Goal: Check status: Check status

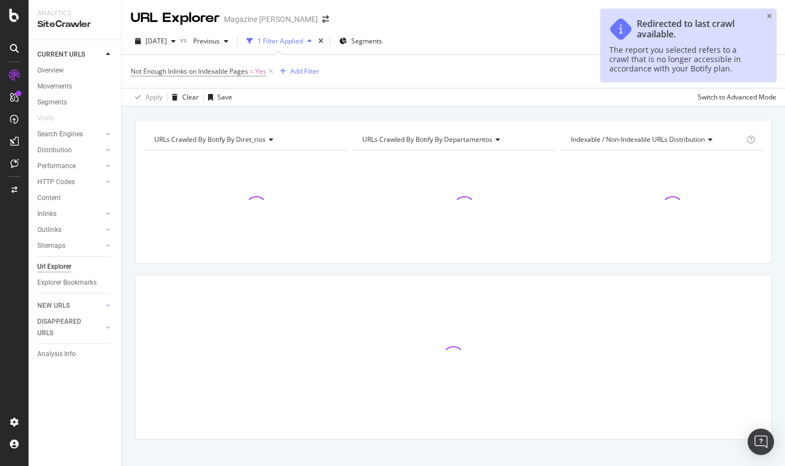
click at [693, 53] on div "The report you selected refers to a crawl that is no longer accessible in accor…" at bounding box center [682, 59] width 147 height 28
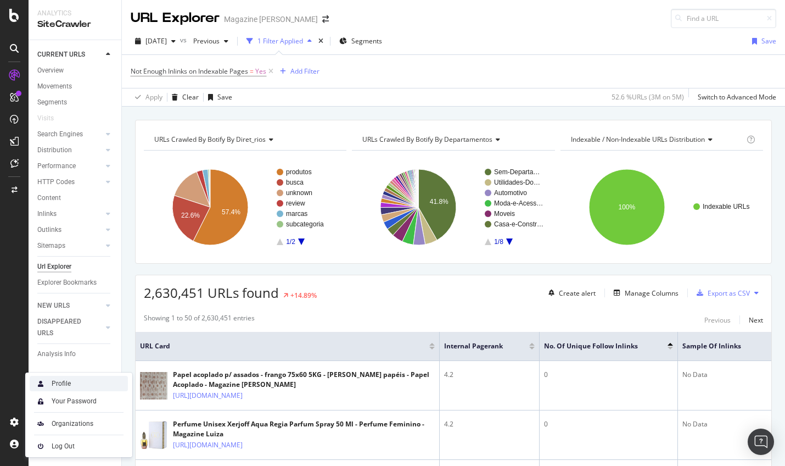
click at [65, 383] on div "Profile" at bounding box center [61, 383] width 19 height 9
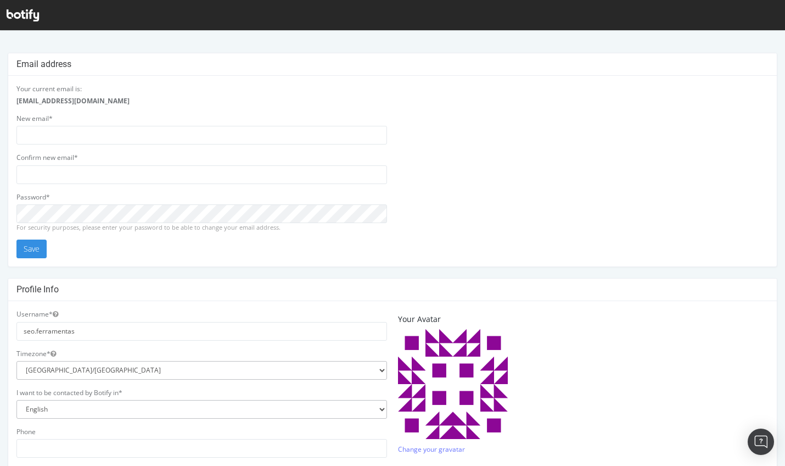
scroll to position [2, 0]
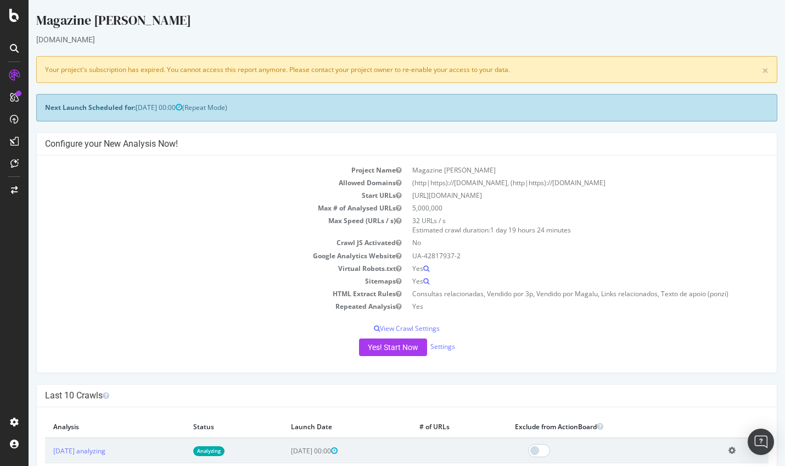
drag, startPoint x: 46, startPoint y: 68, endPoint x: 587, endPoint y: 66, distance: 541.4
click at [587, 66] on div "× Your project's subscription has expired. You cannot access this report anymor…" at bounding box center [406, 69] width 741 height 27
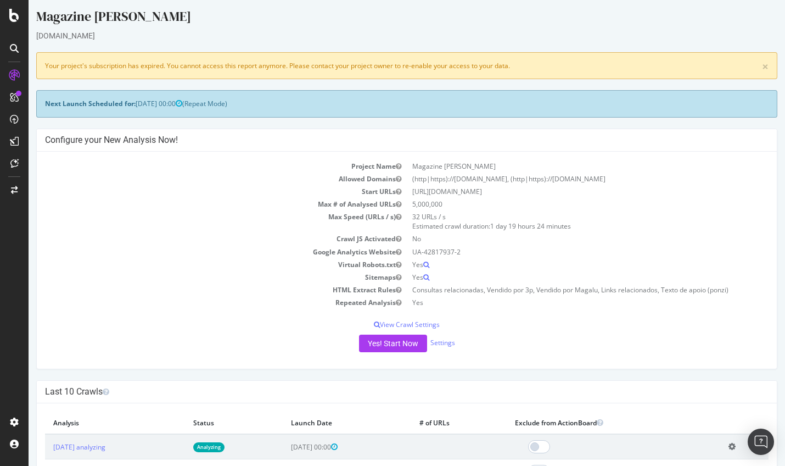
scroll to position [4, 0]
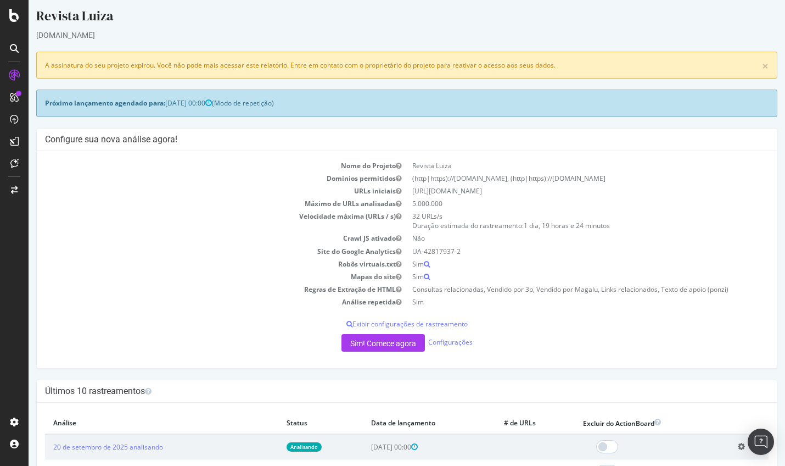
click at [498, 65] on font "A assinatura do seu projeto expirou. Você não pode mais acessar este relatório.…" at bounding box center [300, 64] width 511 height 9
drag, startPoint x: 559, startPoint y: 65, endPoint x: 139, endPoint y: 70, distance: 420.1
click at [141, 69] on div "× A assinatura do seu projeto expirou. Você não pode mais acessar este relatóri…" at bounding box center [406, 64] width 741 height 27
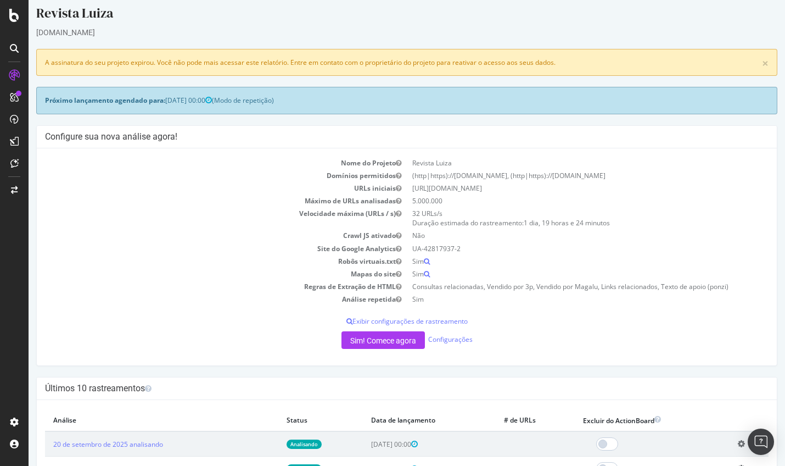
scroll to position [8, 0]
click at [150, 64] on font "A assinatura do seu projeto expirou. Você não pode mais acessar este relatório.…" at bounding box center [300, 61] width 511 height 9
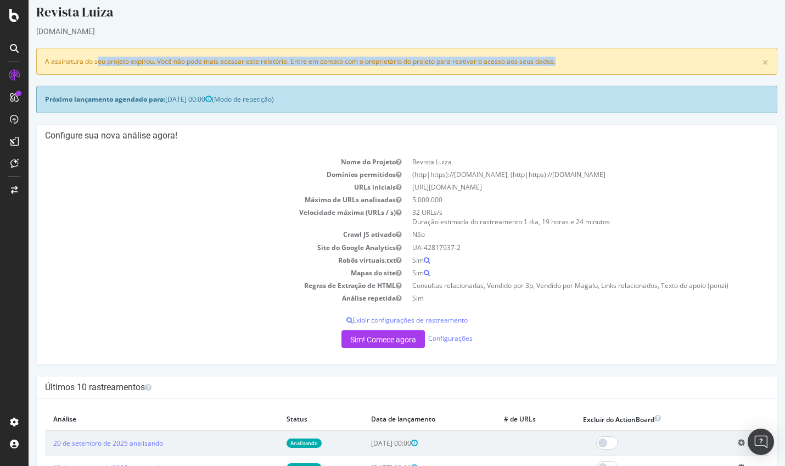
click at [150, 64] on font "A assinatura do seu projeto expirou. Você não pode mais acessar este relatório.…" at bounding box center [300, 61] width 511 height 9
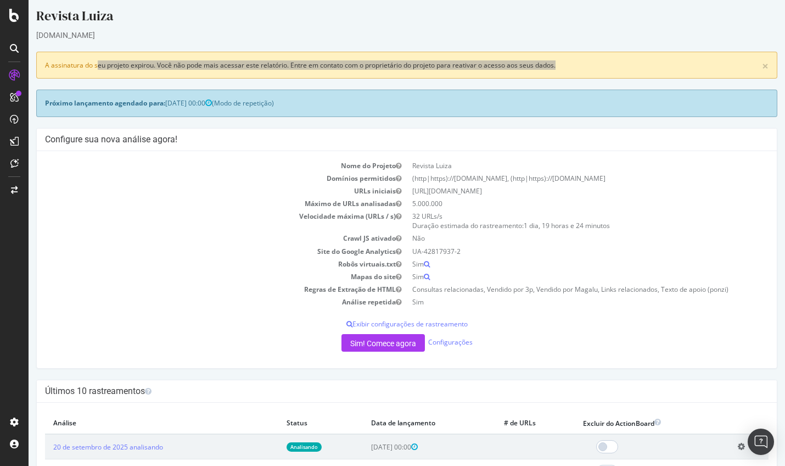
scroll to position [0, 0]
